Goal: Task Accomplishment & Management: Complete application form

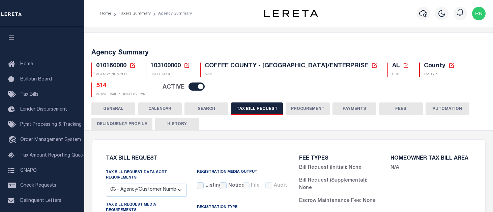
select select "27"
select select "16"
select select "true"
select select "14"
select select "1"
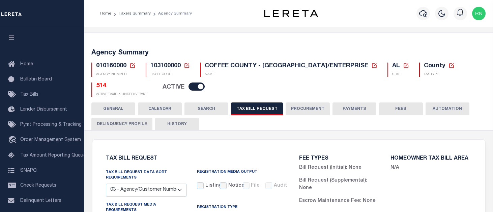
select select
click at [134, 66] on icon at bounding box center [132, 65] width 5 height 5
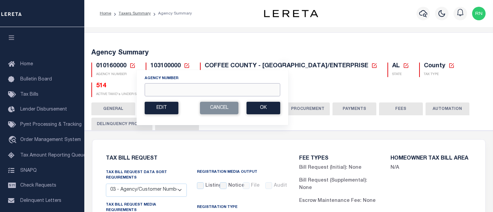
click at [162, 89] on input "Agency Number" at bounding box center [213, 89] width 136 height 13
type input "360020000"
click at [256, 108] on button "Ok" at bounding box center [264, 108] width 34 height 12
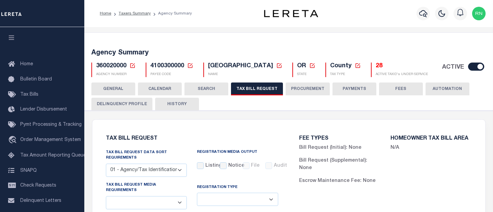
select select "22"
select select "true"
select select "9"
select select "1"
type input "LTS"
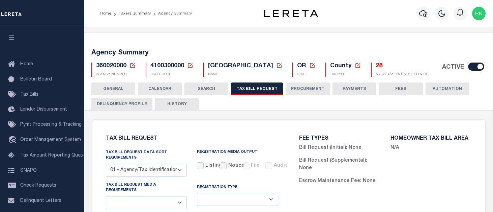
select select
select select "4100743000"
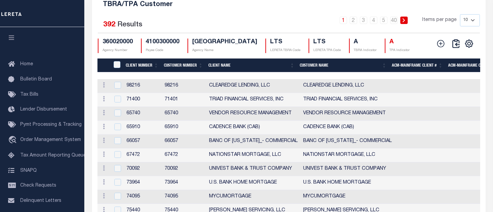
scroll to position [816, 0]
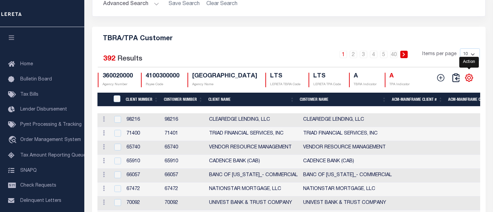
click at [471, 82] on icon "" at bounding box center [469, 77] width 9 height 9
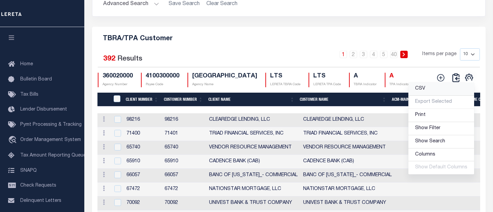
click at [437, 95] on link "CSV" at bounding box center [442, 88] width 66 height 13
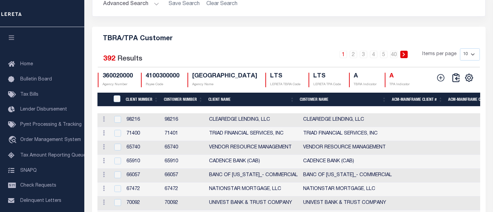
drag, startPoint x: 266, startPoint y: 53, endPoint x: 308, endPoint y: 83, distance: 52.0
click at [266, 43] on h5 "TBRA/TPA Customer" at bounding box center [289, 37] width 383 height 11
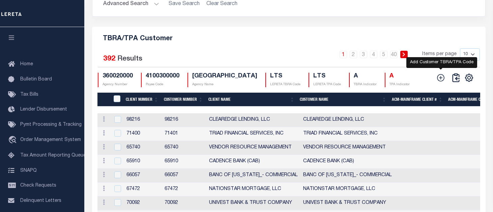
click at [443, 82] on icon at bounding box center [441, 77] width 9 height 9
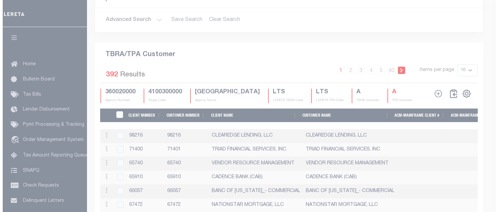
scroll to position [807, 0]
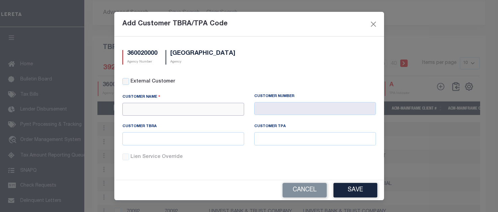
click at [163, 112] on input "text" at bounding box center [183, 109] width 122 height 13
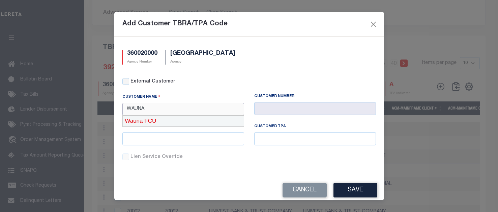
click at [163, 120] on div "Wauna FCU" at bounding box center [183, 120] width 121 height 11
type input "Wauna FCU"
type input "2238"
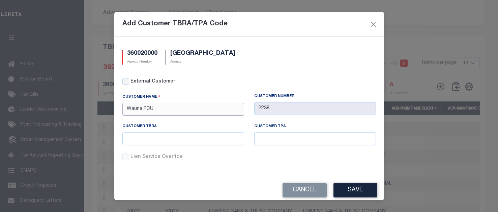
type input "Wauna FCU"
click at [192, 140] on input "text" at bounding box center [183, 138] width 122 height 13
type input "W"
type input "WFU"
click at [322, 142] on input "text" at bounding box center [315, 138] width 122 height 13
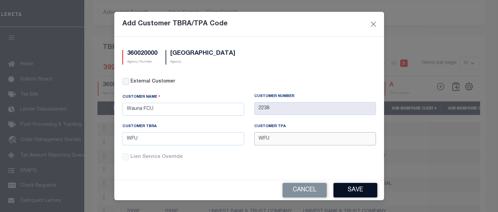
type input "WFU"
click at [352, 183] on button "Save" at bounding box center [356, 190] width 44 height 15
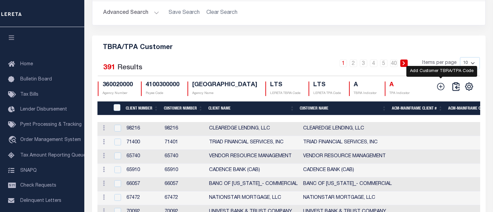
click at [437, 91] on icon at bounding box center [441, 86] width 9 height 9
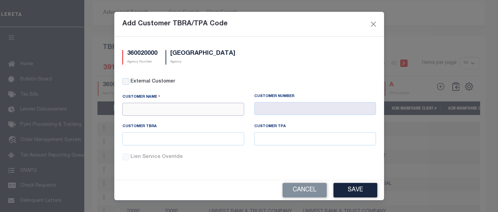
click at [213, 106] on input "text" at bounding box center [183, 109] width 122 height 13
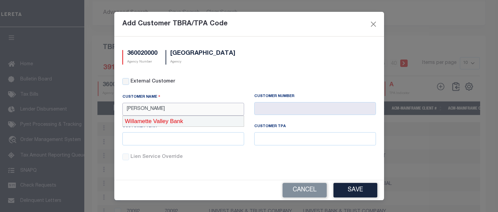
click at [192, 118] on div "Willamette Valley Bank" at bounding box center [183, 121] width 121 height 11
type input "Willamette Valley Bank"
type input "2240"
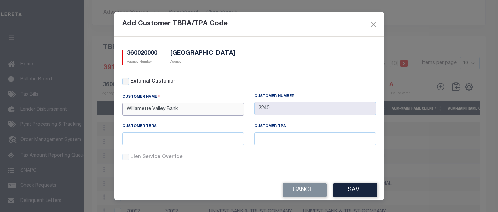
type input "Willamette Valley Bank"
click at [200, 139] on input "text" at bounding box center [183, 138] width 122 height 13
type input "WVB"
click at [350, 188] on button "Save" at bounding box center [356, 190] width 44 height 15
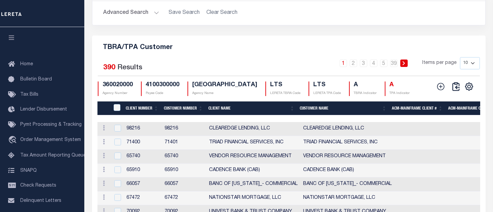
click at [351, 35] on div "Search Advanced Search Save Search Clear Search Is Is" at bounding box center [289, 6] width 404 height 57
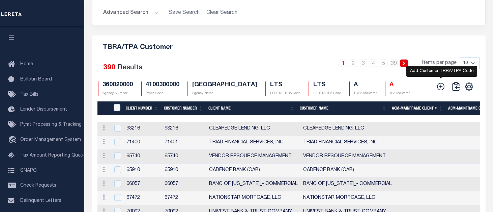
click at [441, 89] on icon at bounding box center [441, 86] width 7 height 7
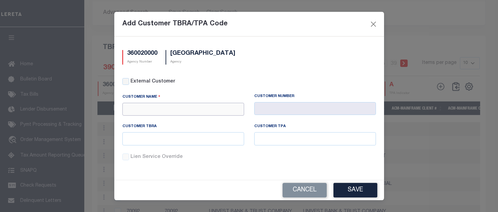
click at [200, 107] on input "text" at bounding box center [183, 109] width 122 height 13
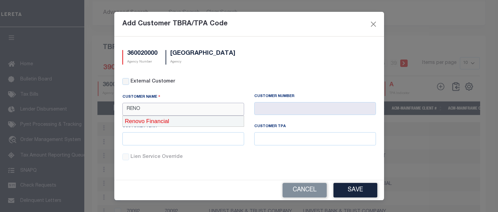
click at [199, 120] on div "Renovo Financial" at bounding box center [183, 121] width 121 height 11
type input "Renovo Financial"
type input "2241"
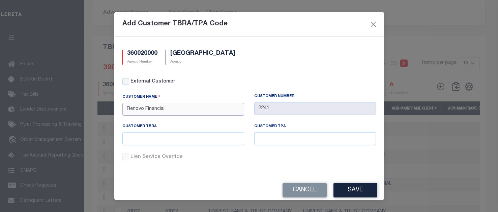
type input "Renovo Financial"
click at [201, 144] on input "text" at bounding box center [183, 138] width 122 height 13
type input "W"
type input "RFL"
type input "F"
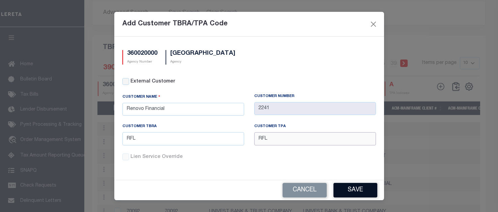
type input "RFL"
click at [345, 189] on button "Save" at bounding box center [356, 190] width 44 height 15
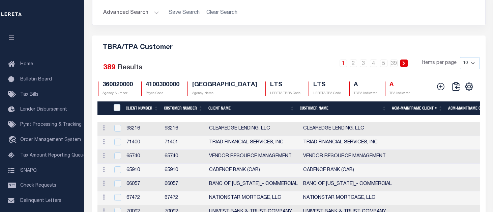
click at [477, 48] on h5 "TBRA/TPA Customer" at bounding box center [289, 46] width 383 height 11
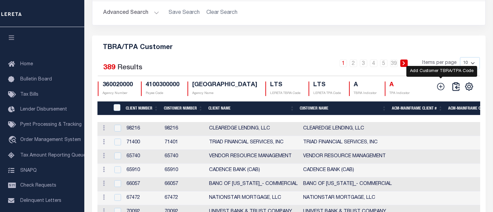
click at [443, 91] on icon at bounding box center [441, 86] width 9 height 9
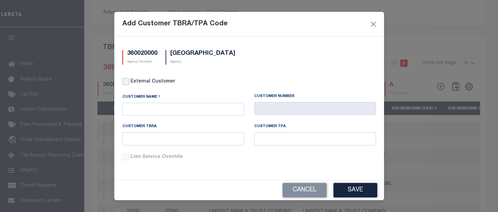
click at [122, 81] on input "External Customer" at bounding box center [125, 81] width 7 height 7
checkbox input "true"
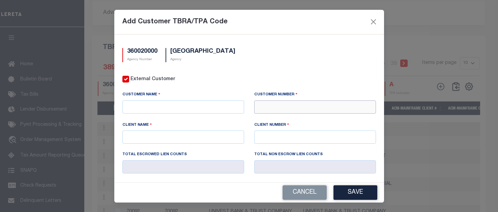
click at [266, 109] on input "text" at bounding box center [315, 106] width 122 height 13
type input "71410"
click at [273, 118] on div "71410 - CMG FINANCIAL" at bounding box center [311, 118] width 119 height 11
type input "CMG FINANCIAL"
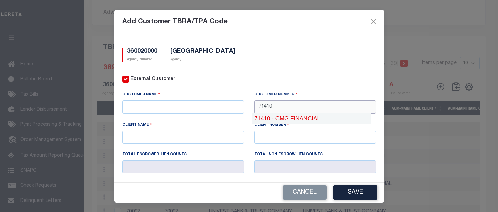
type input "71410"
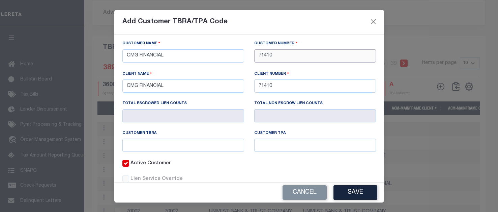
scroll to position [69, 0]
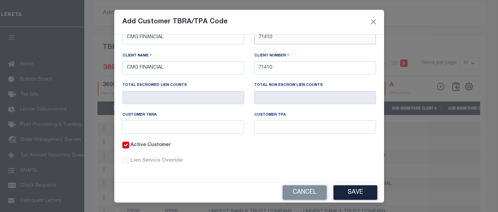
type input "71410"
click at [179, 129] on input "text" at bounding box center [183, 126] width 122 height 13
type input "CFA"
click at [353, 189] on button "Save" at bounding box center [356, 192] width 44 height 15
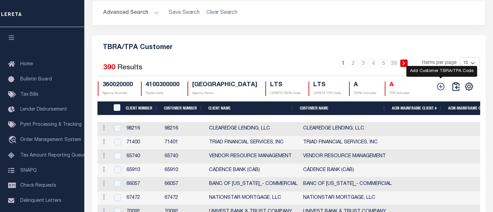
click at [438, 88] on icon at bounding box center [441, 86] width 7 height 7
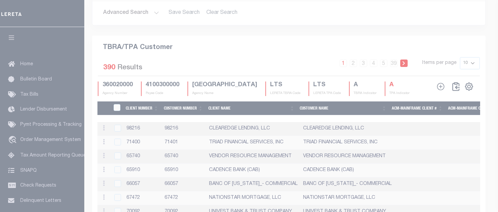
scroll to position [0, 0]
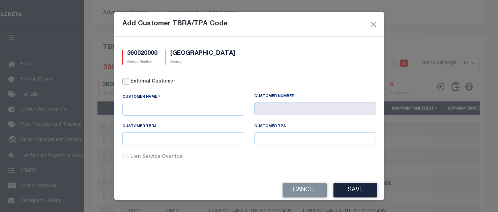
click at [128, 83] on input "External Customer" at bounding box center [125, 81] width 7 height 7
checkbox input "true"
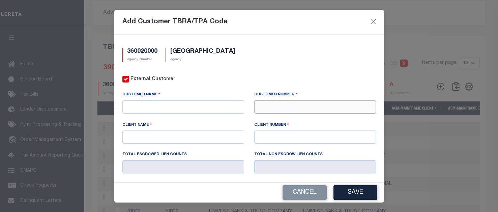
click at [295, 108] on input "text" at bounding box center [315, 106] width 122 height 13
type input "71411"
click at [288, 116] on div "71411 - CMG FINANCIAL" at bounding box center [311, 118] width 119 height 11
type input "CMG FINANCIAL"
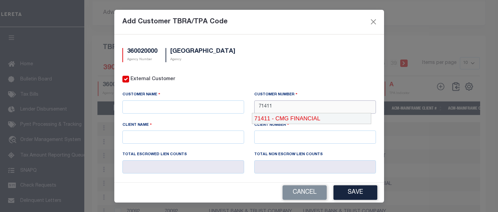
type input "71410"
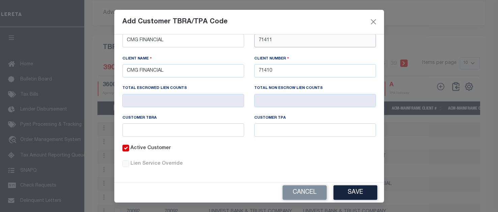
scroll to position [67, 0]
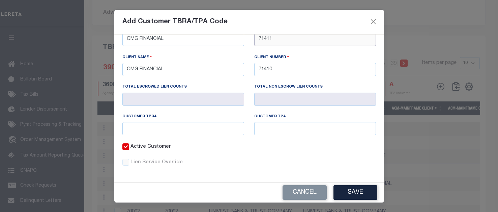
type input "71411"
click at [188, 129] on input "text" at bounding box center [183, 128] width 122 height 13
type input "CFA"
click at [344, 188] on button "Save" at bounding box center [356, 192] width 44 height 15
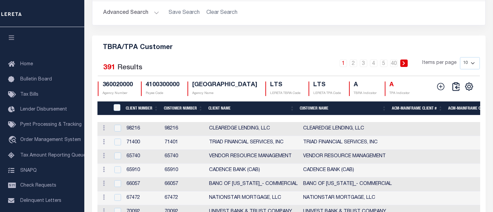
click at [475, 8] on div "Advanced Search Save Search Clear Search Client Number Contains Contains" at bounding box center [288, 13] width 393 height 24
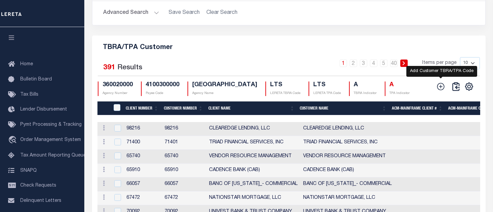
click at [442, 89] on icon at bounding box center [441, 86] width 9 height 9
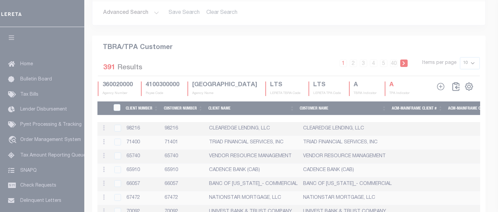
scroll to position [0, 0]
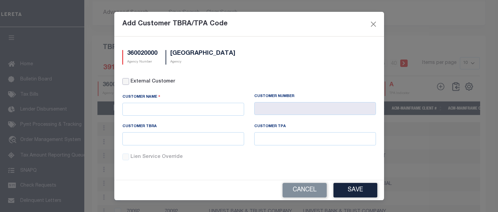
click at [129, 80] on input "External Customer" at bounding box center [125, 81] width 7 height 7
checkbox input "true"
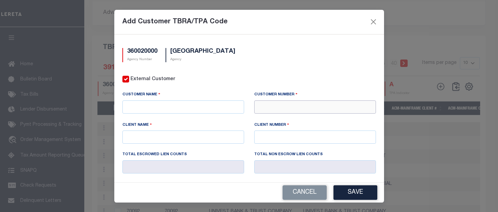
click at [270, 105] on input "text" at bounding box center [315, 106] width 122 height 13
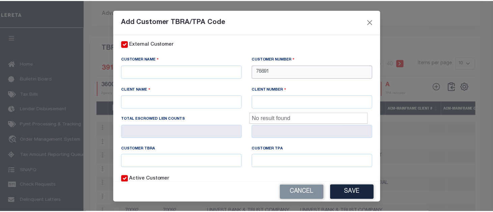
scroll to position [34, 0]
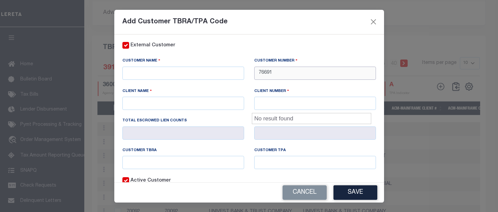
type input "76691"
drag, startPoint x: 141, startPoint y: 70, endPoint x: 139, endPoint y: 66, distance: 4.4
click at [139, 66] on input "text" at bounding box center [183, 72] width 122 height 13
paste input "COMMUNITY LENDING WORKS"
type input "COMMUNITY LENDING WORKS"
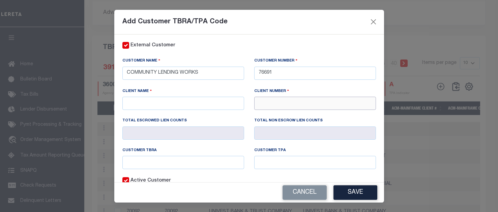
click at [275, 103] on input "text" at bounding box center [315, 102] width 122 height 13
type input "76691"
click at [203, 106] on input "text" at bounding box center [183, 102] width 122 height 13
paste input "COMMUNITY LENDING WORKS"
type input "COMMUNITY LENDING WORKS"
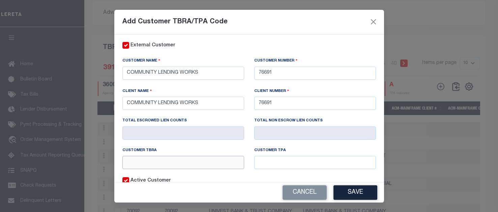
click at [187, 161] on input "text" at bounding box center [183, 162] width 122 height 13
type input "CLW"
click at [359, 190] on button "Save" at bounding box center [356, 192] width 44 height 15
